Goal: Task Accomplishment & Management: Use online tool/utility

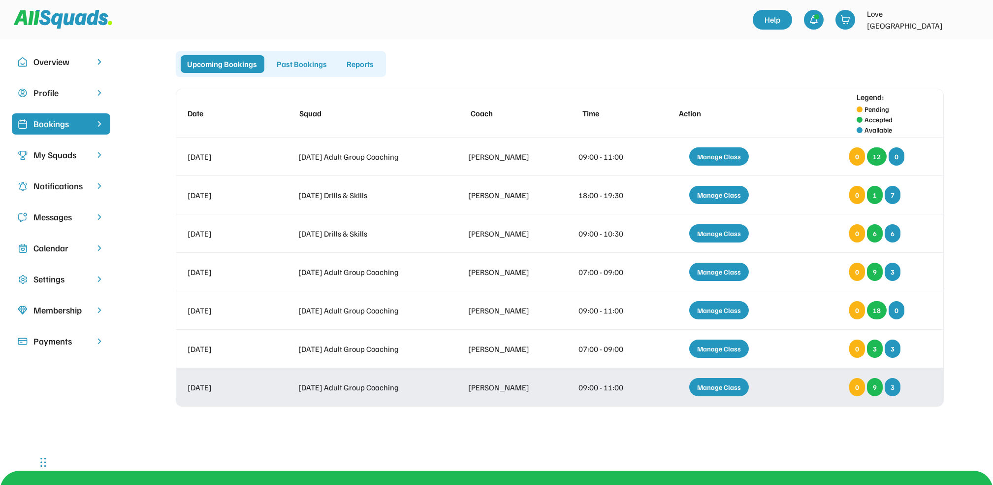
click at [700, 173] on div "Manage Class" at bounding box center [719, 387] width 60 height 18
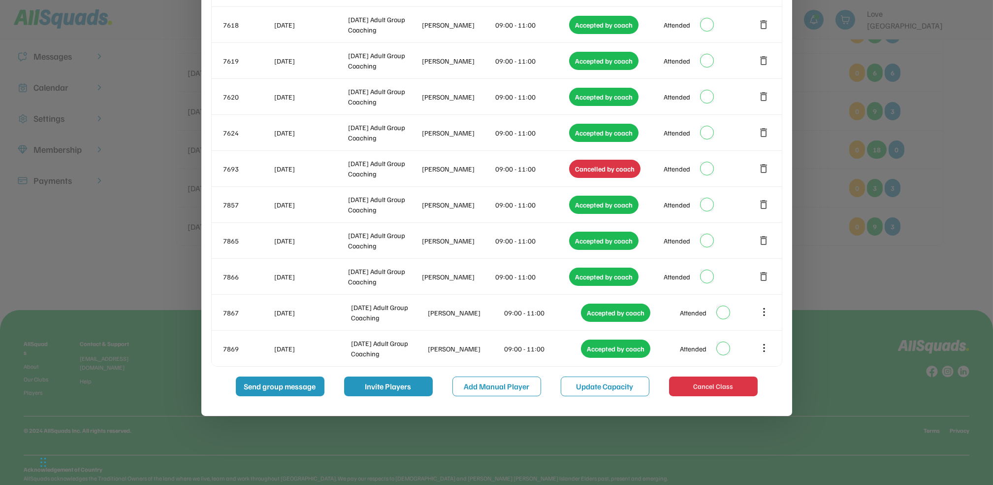
scroll to position [183, 0]
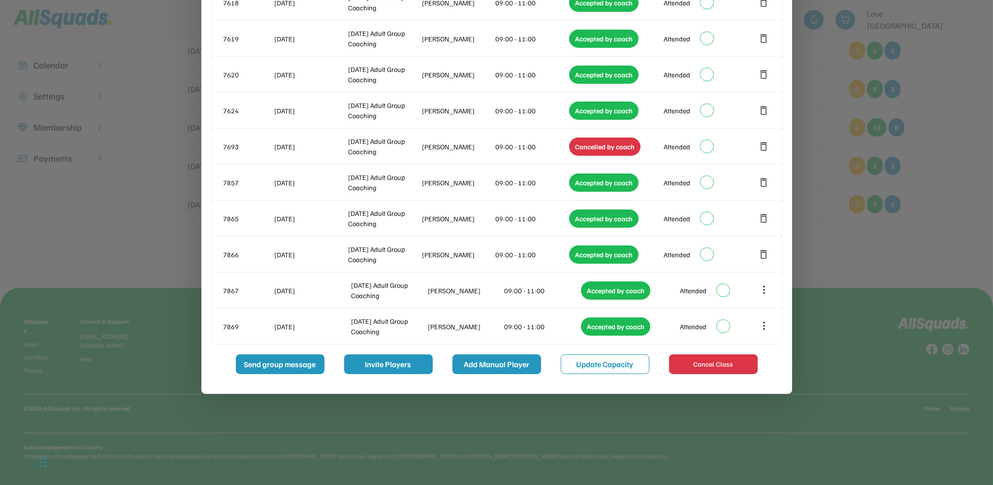
click at [473, 173] on button "Add Manual Player" at bounding box center [497, 364] width 89 height 20
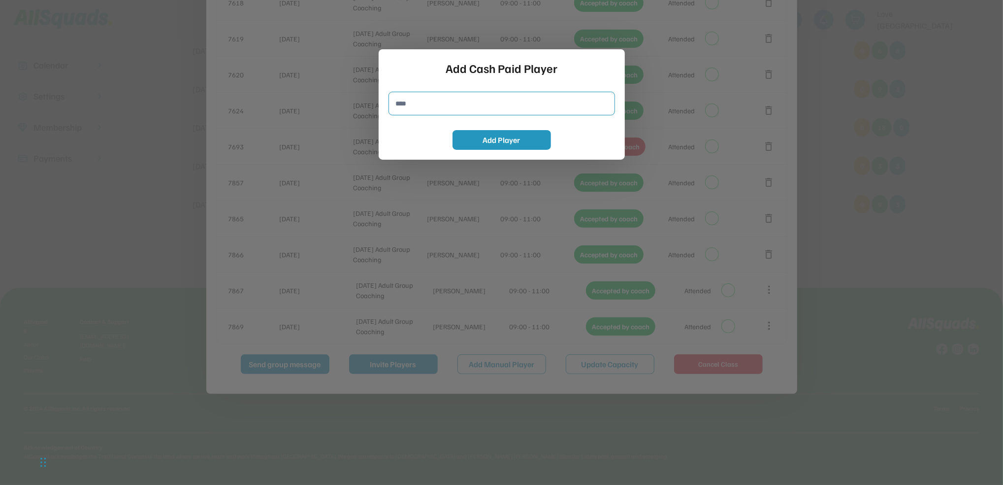
click at [422, 106] on input "input" at bounding box center [502, 104] width 227 height 24
type input "**********"
click at [475, 131] on button "Add Player" at bounding box center [502, 140] width 98 height 20
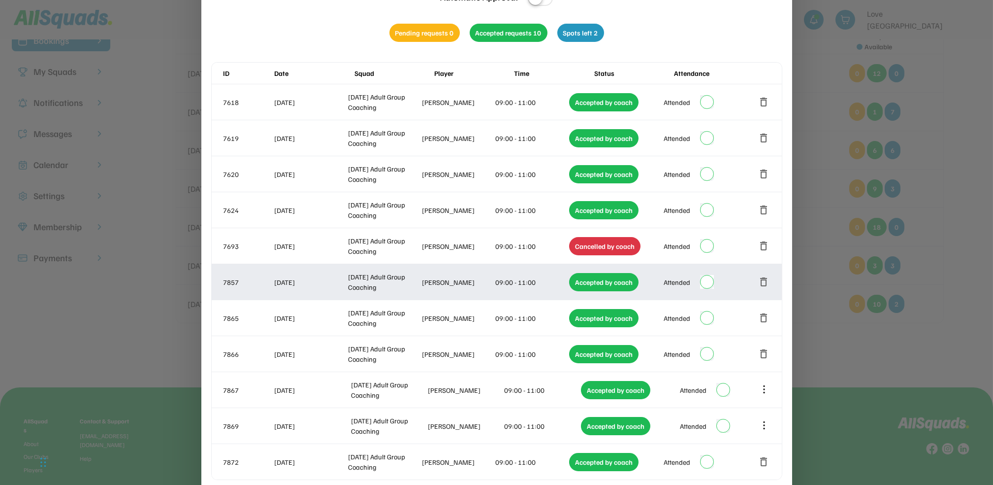
scroll to position [0, 0]
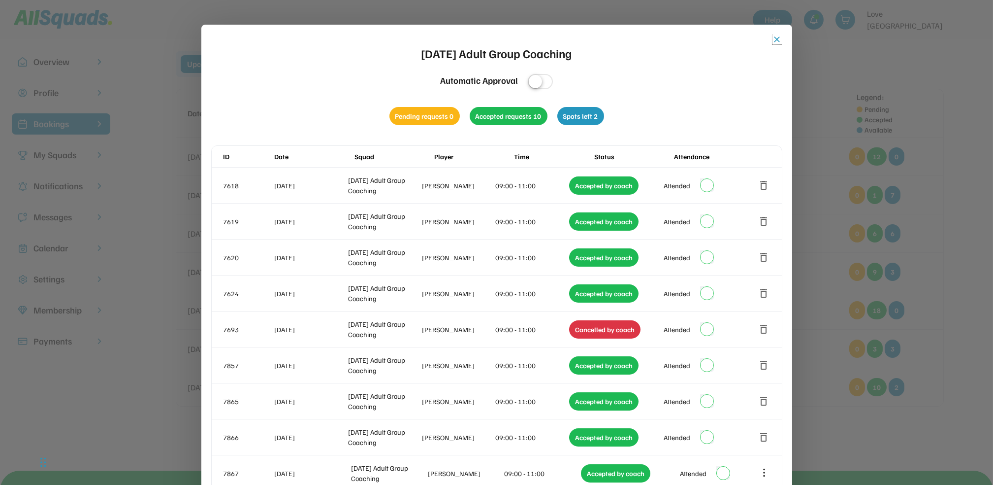
click at [777, 40] on button "close" at bounding box center [778, 39] width 10 height 10
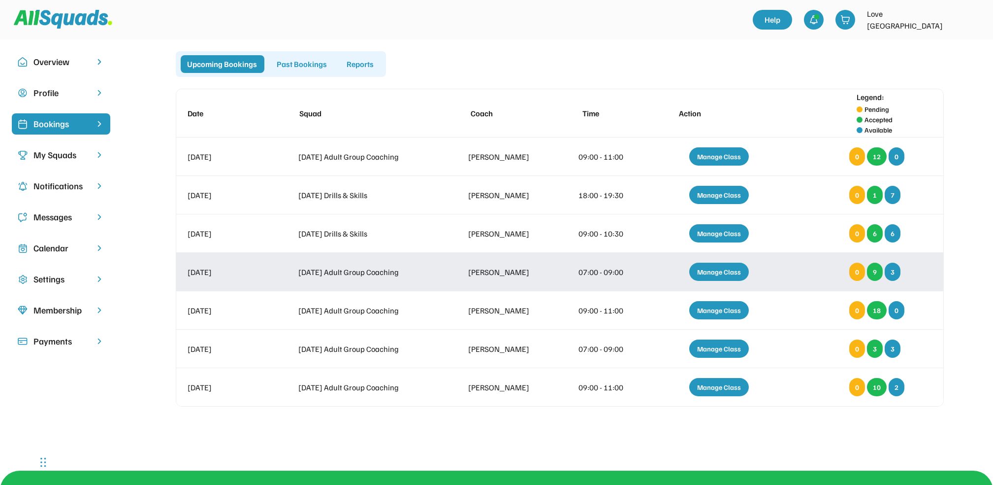
click at [729, 173] on div "Manage Class" at bounding box center [719, 271] width 60 height 18
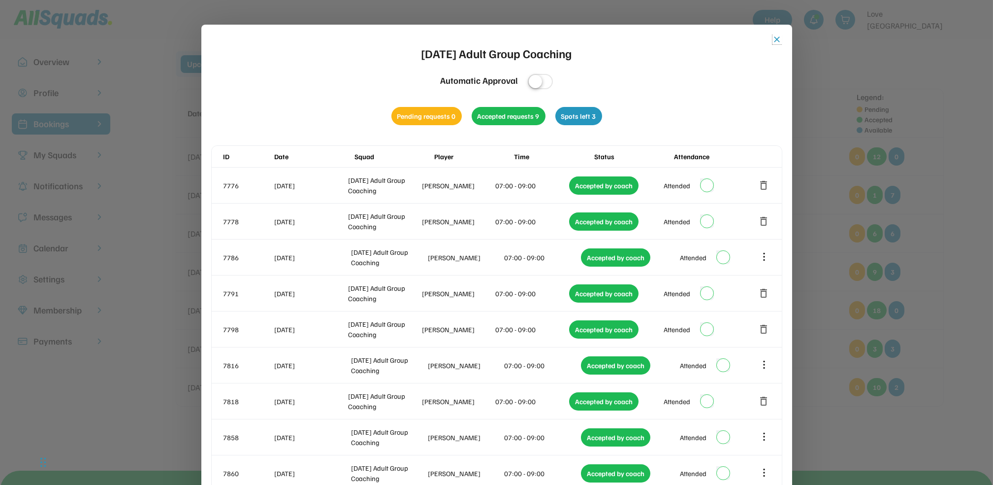
click at [775, 41] on button "close" at bounding box center [778, 39] width 10 height 10
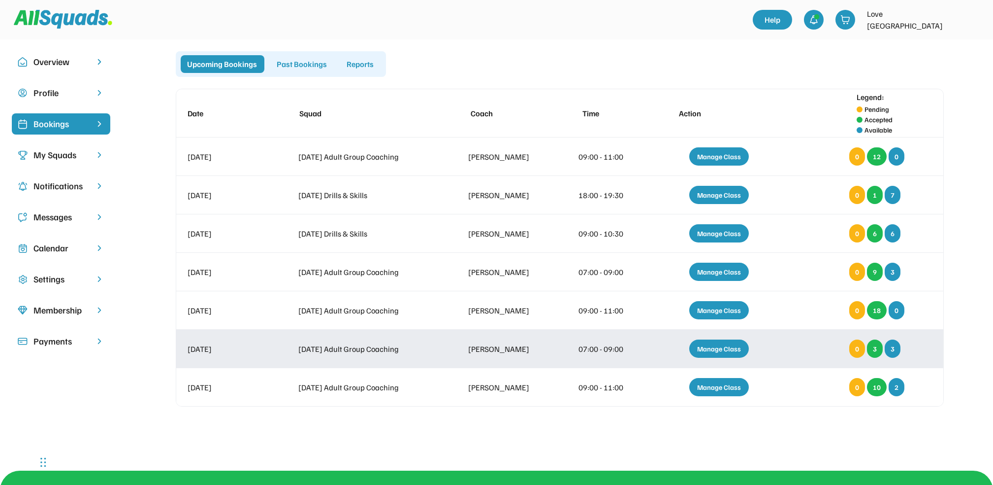
click at [735, 173] on div "Manage Class" at bounding box center [719, 348] width 60 height 18
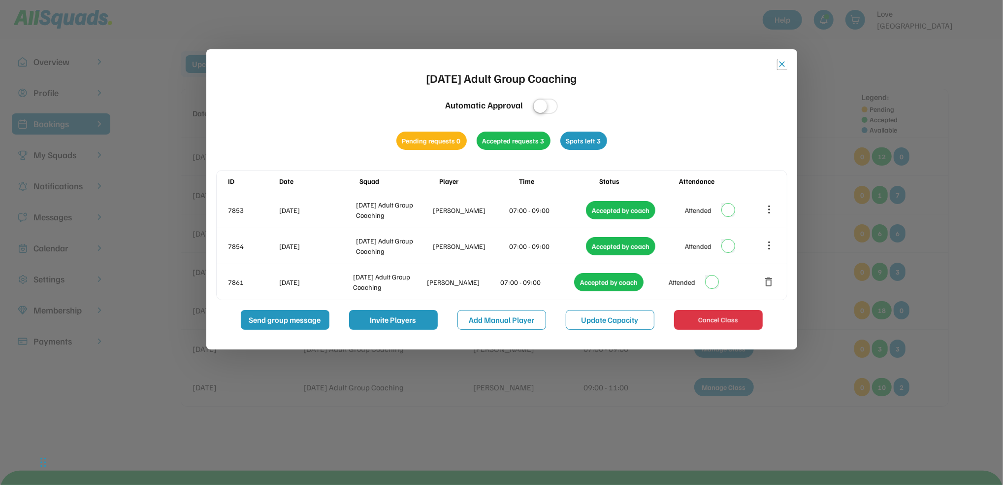
click at [782, 66] on button "close" at bounding box center [783, 64] width 10 height 10
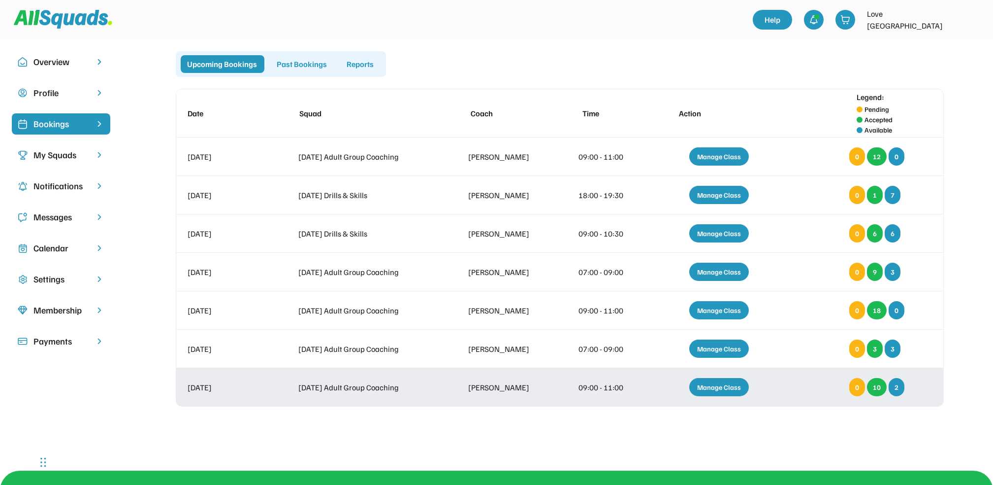
click at [700, 173] on div "Manage Class" at bounding box center [719, 387] width 60 height 18
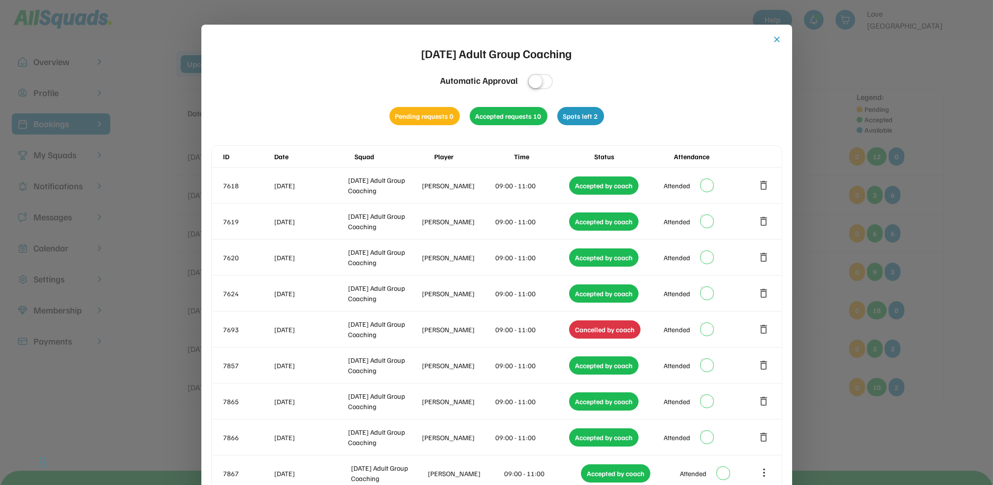
click at [780, 39] on button "close" at bounding box center [778, 39] width 10 height 10
